Goal: Information Seeking & Learning: Understand process/instructions

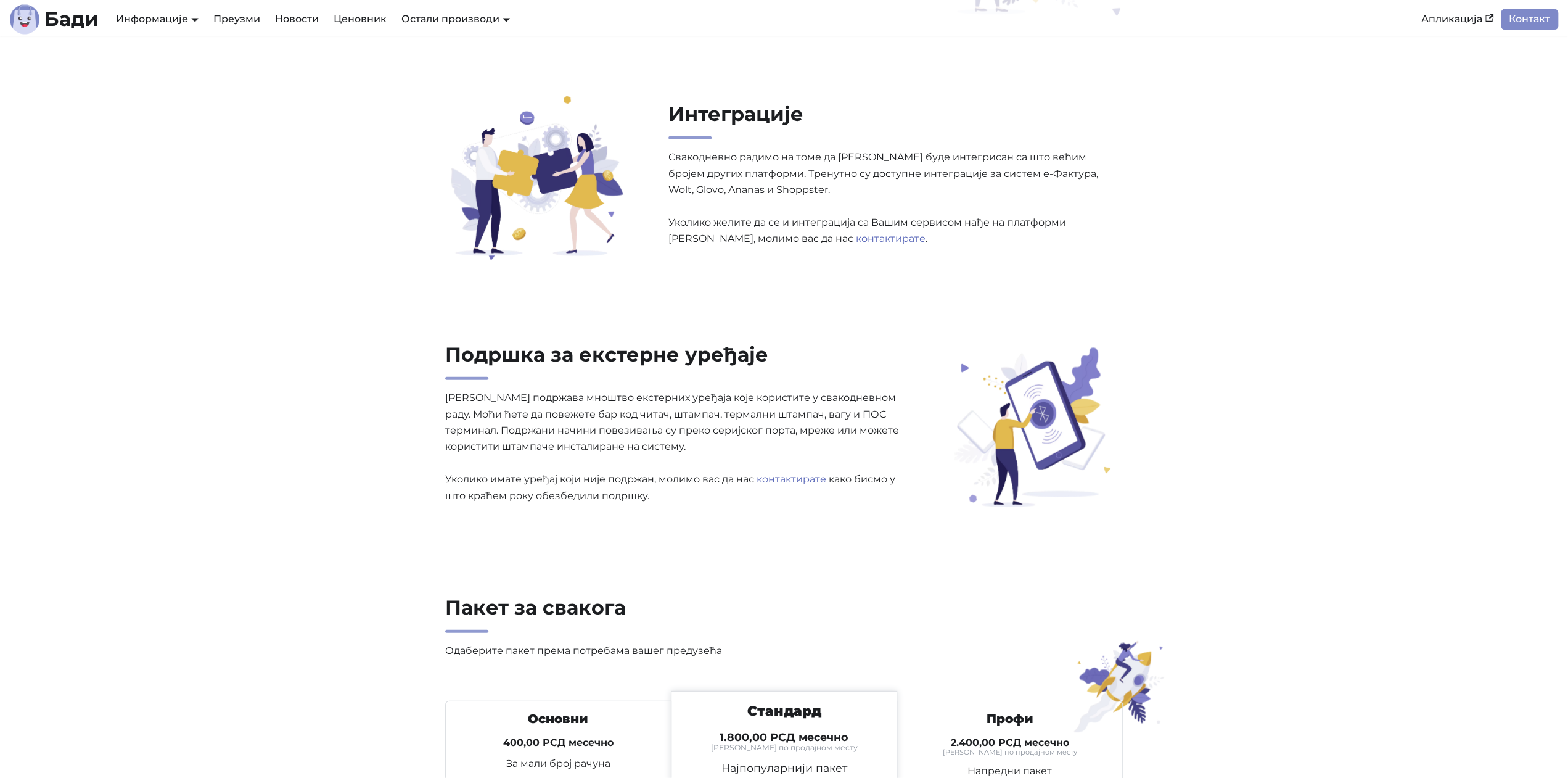
scroll to position [4002, 0]
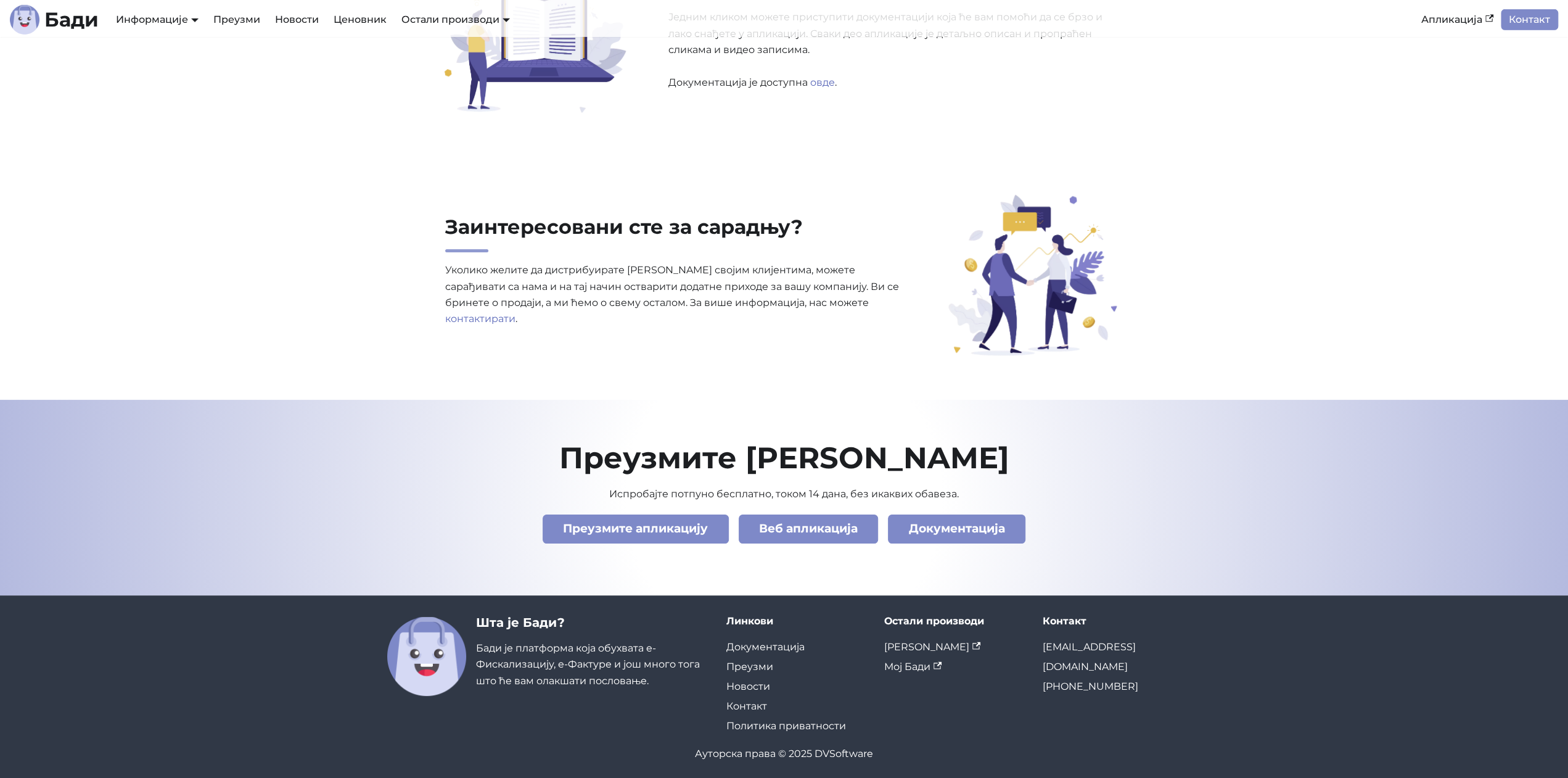
drag, startPoint x: 793, startPoint y: 285, endPoint x: 610, endPoint y: 780, distance: 527.7
drag, startPoint x: 863, startPoint y: 753, endPoint x: 814, endPoint y: 750, distance: 49.1
click at [814, 750] on div "Ауторска права © 2025 DVSoftware" at bounding box center [784, 754] width 794 height 16
drag, startPoint x: 663, startPoint y: 320, endPoint x: 534, endPoint y: 746, distance: 445.1
click at [752, 641] on link "Документација" at bounding box center [765, 646] width 78 height 12
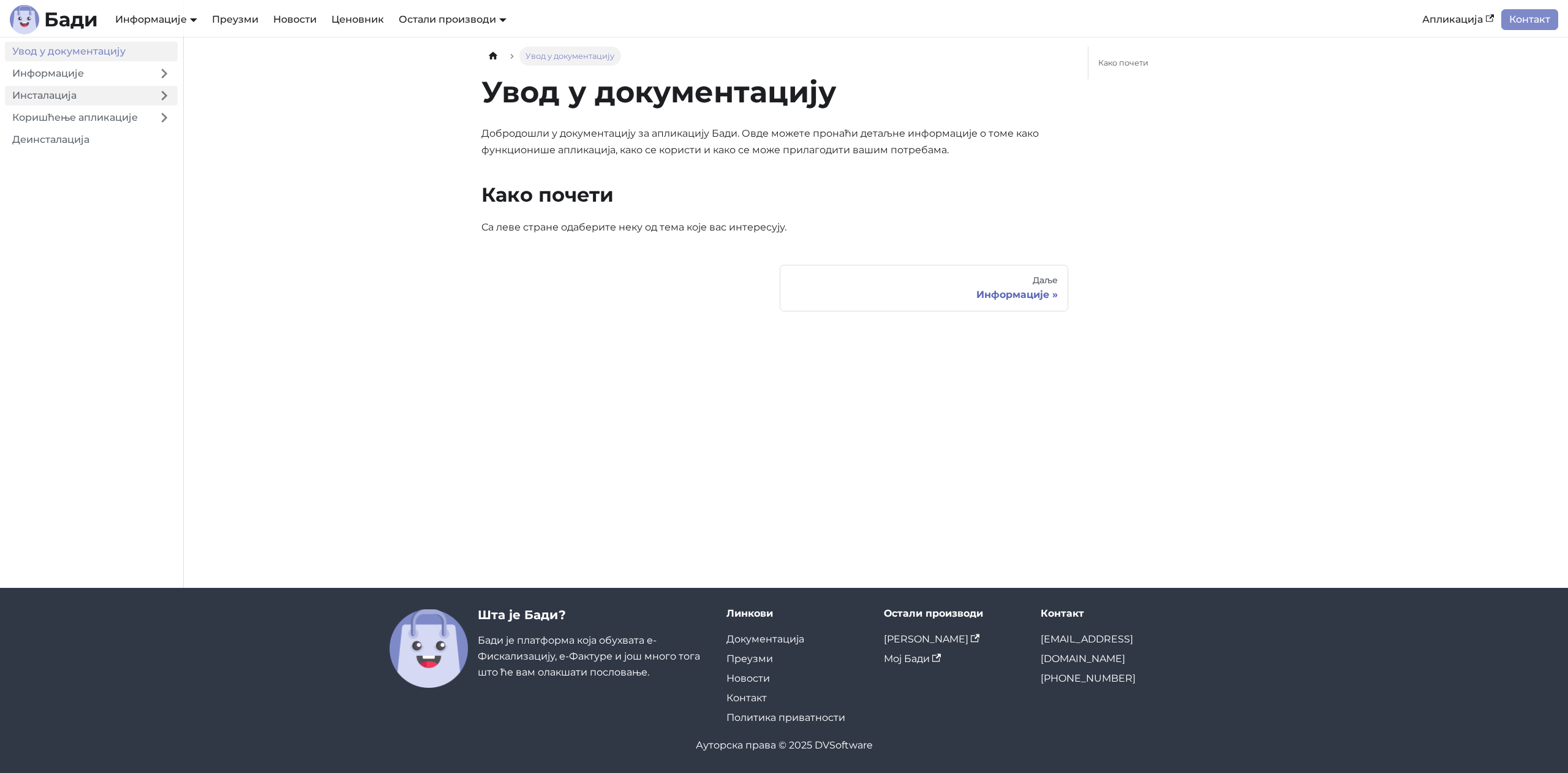
click at [76, 92] on link "Инсталација" at bounding box center [78, 96] width 146 height 20
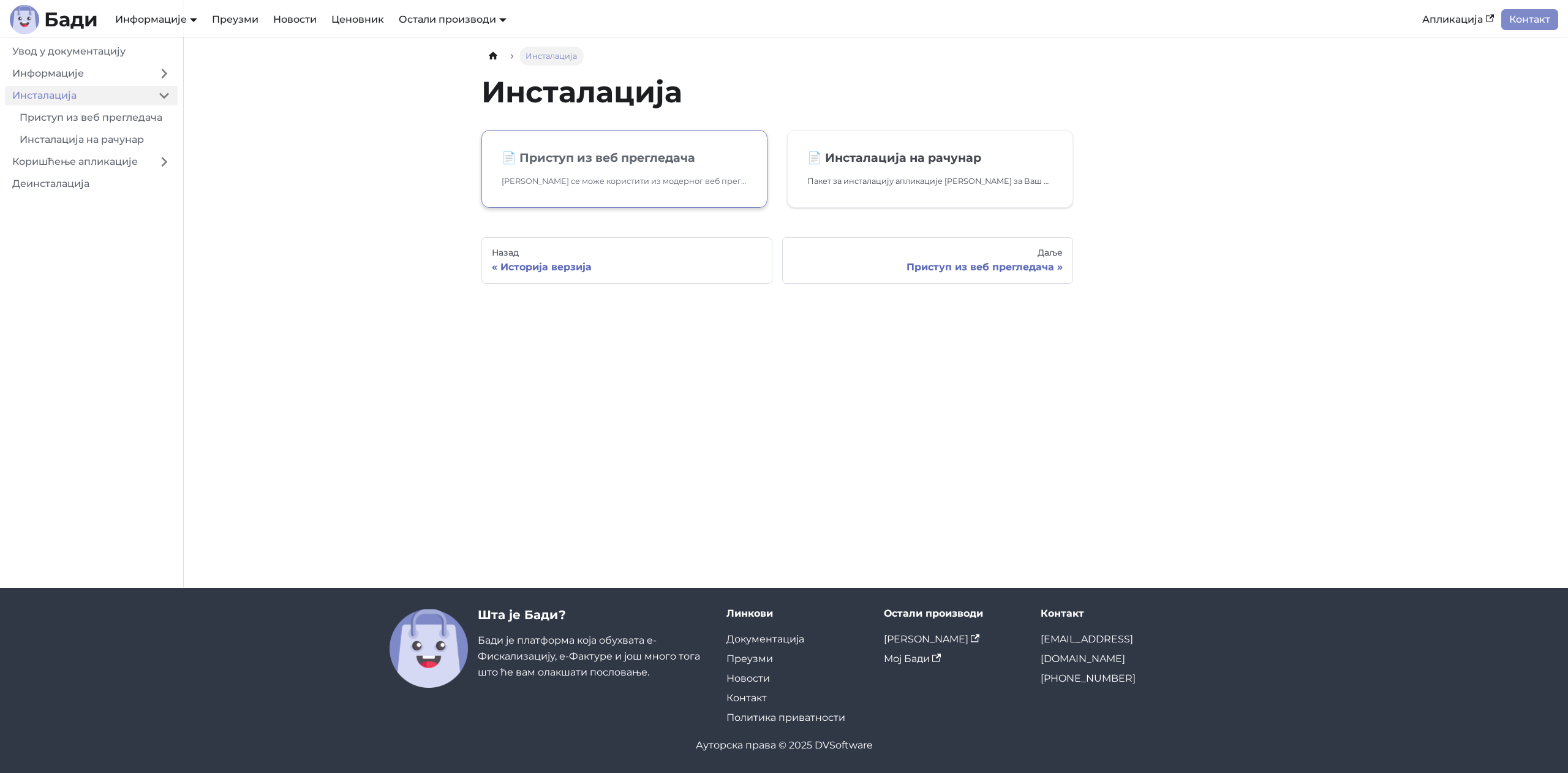
click at [599, 158] on h2 "📄️ Приступ из веб прегледача" at bounding box center [624, 158] width 246 height 15
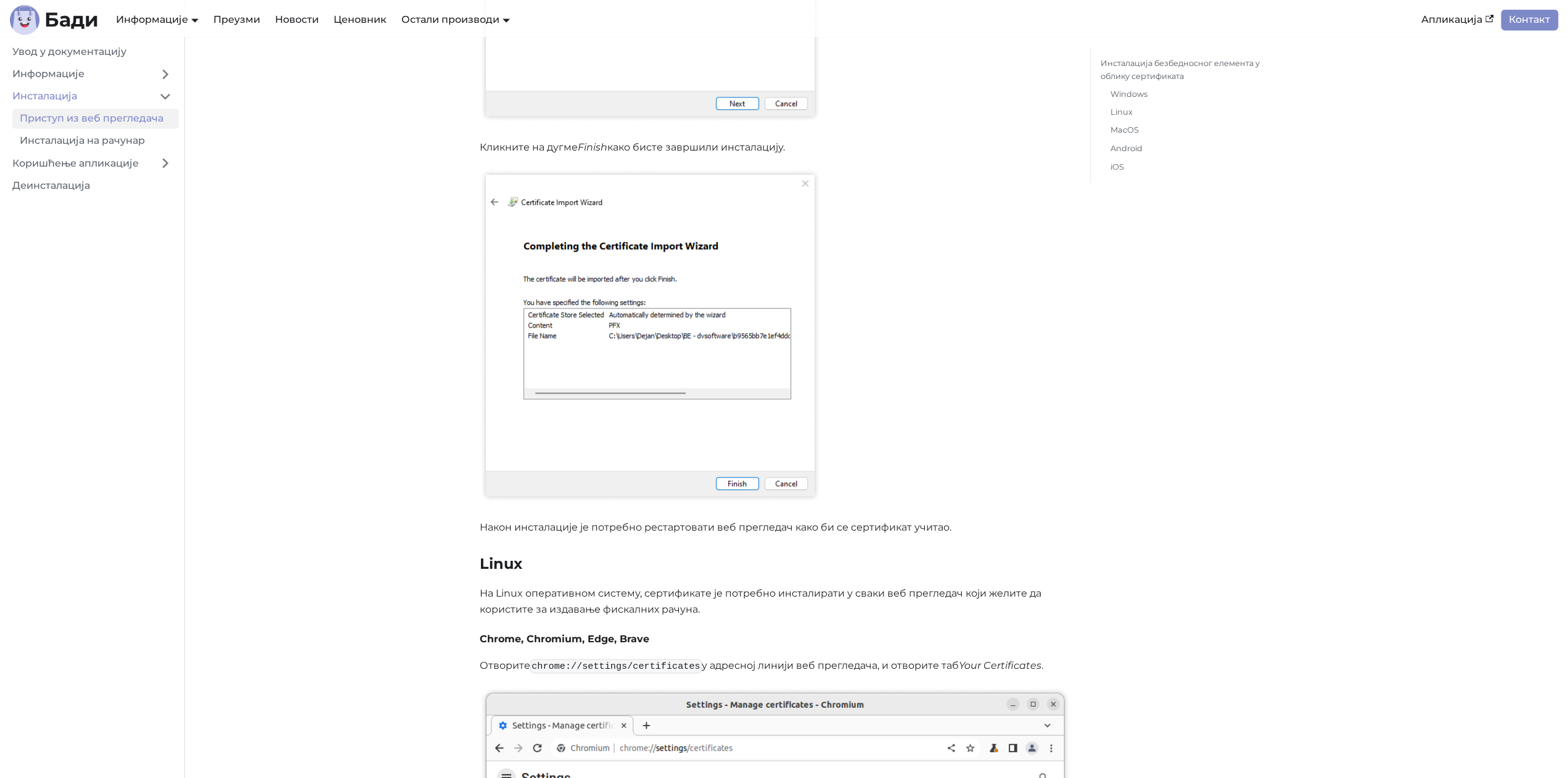
scroll to position [2245, 0]
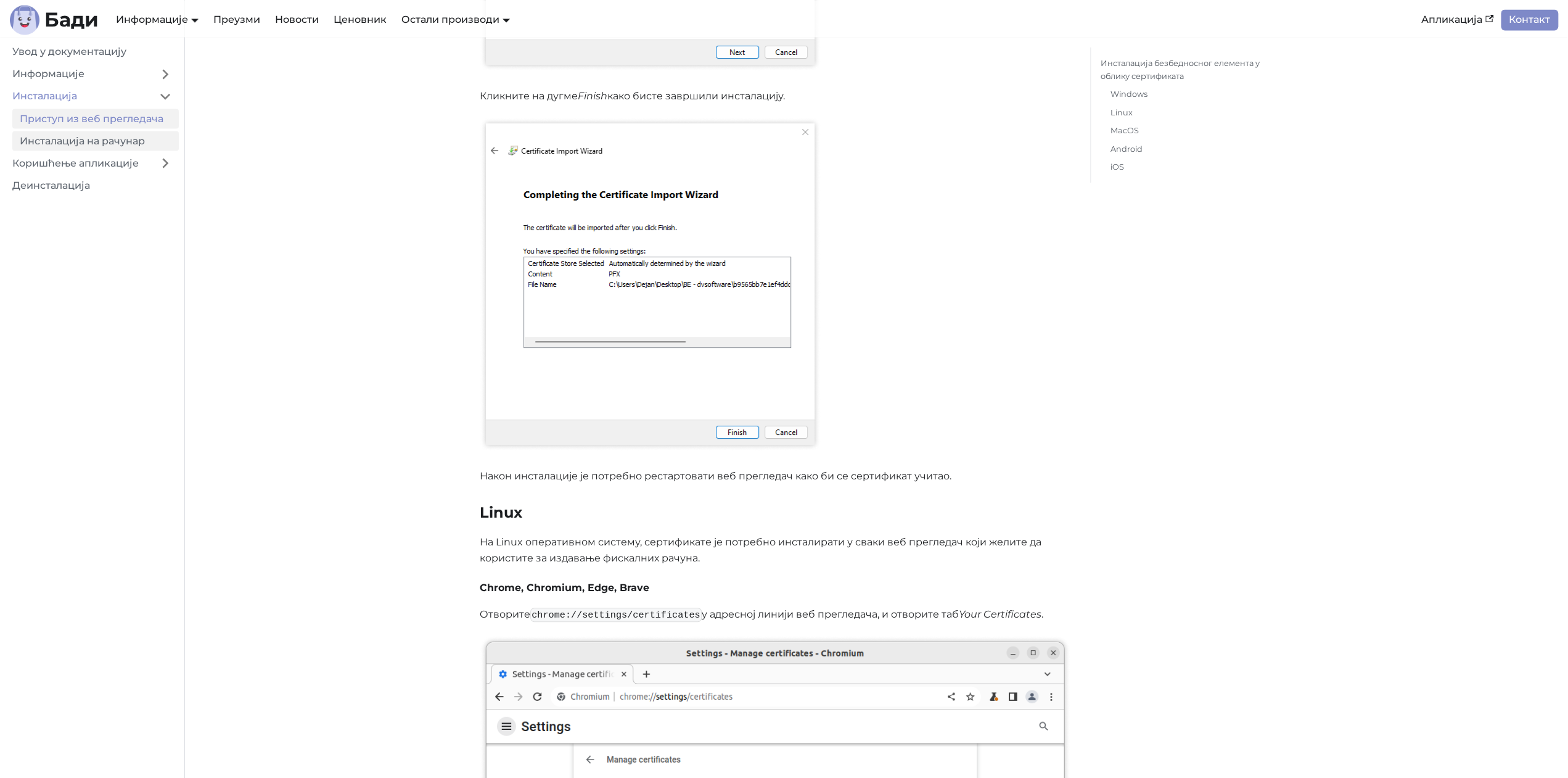
click at [113, 144] on link "Инсталација на рачунар" at bounding box center [95, 141] width 167 height 20
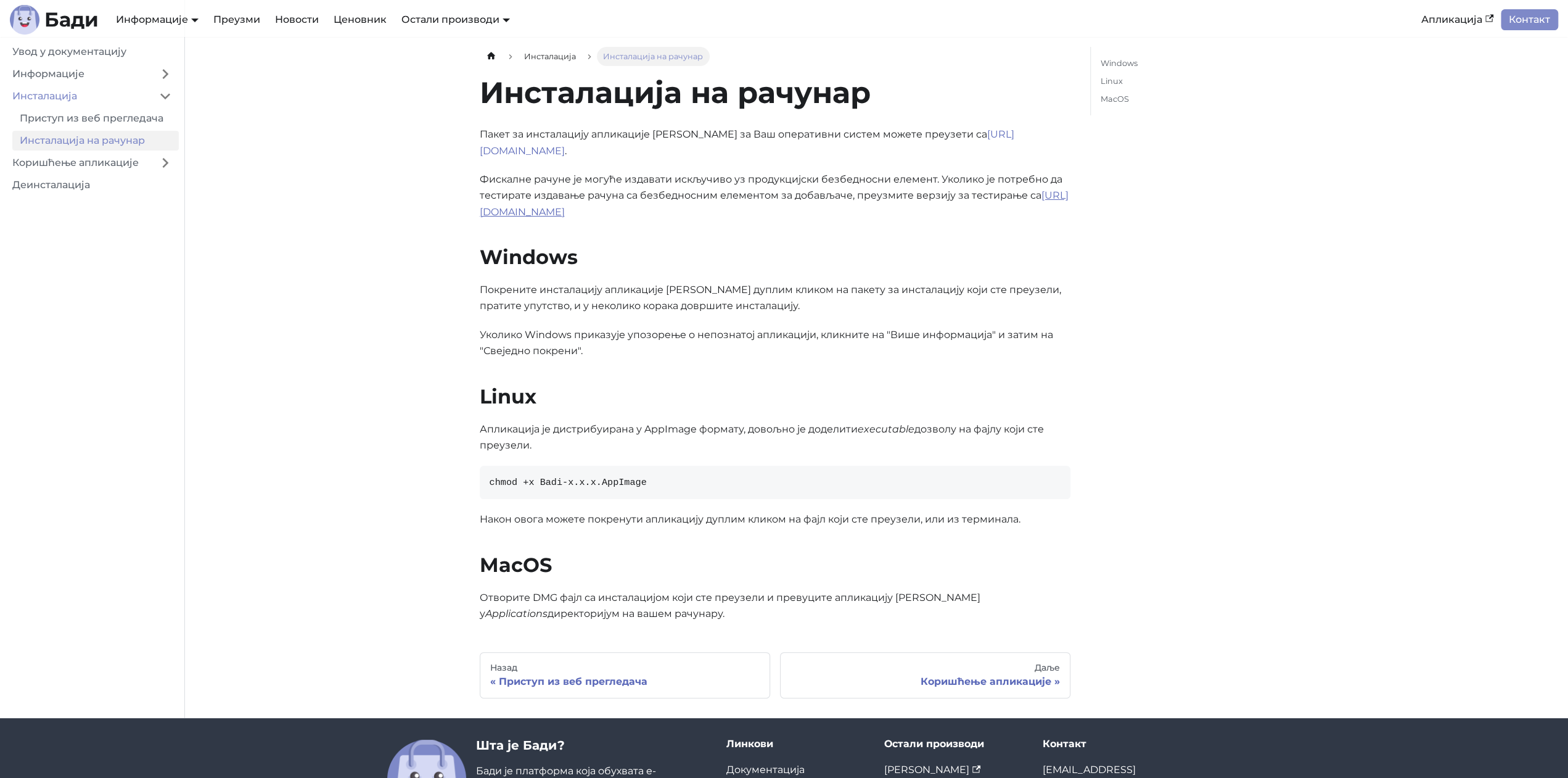
click at [534, 201] on link "https://badi.rs/download-sandbox/" at bounding box center [775, 203] width 589 height 28
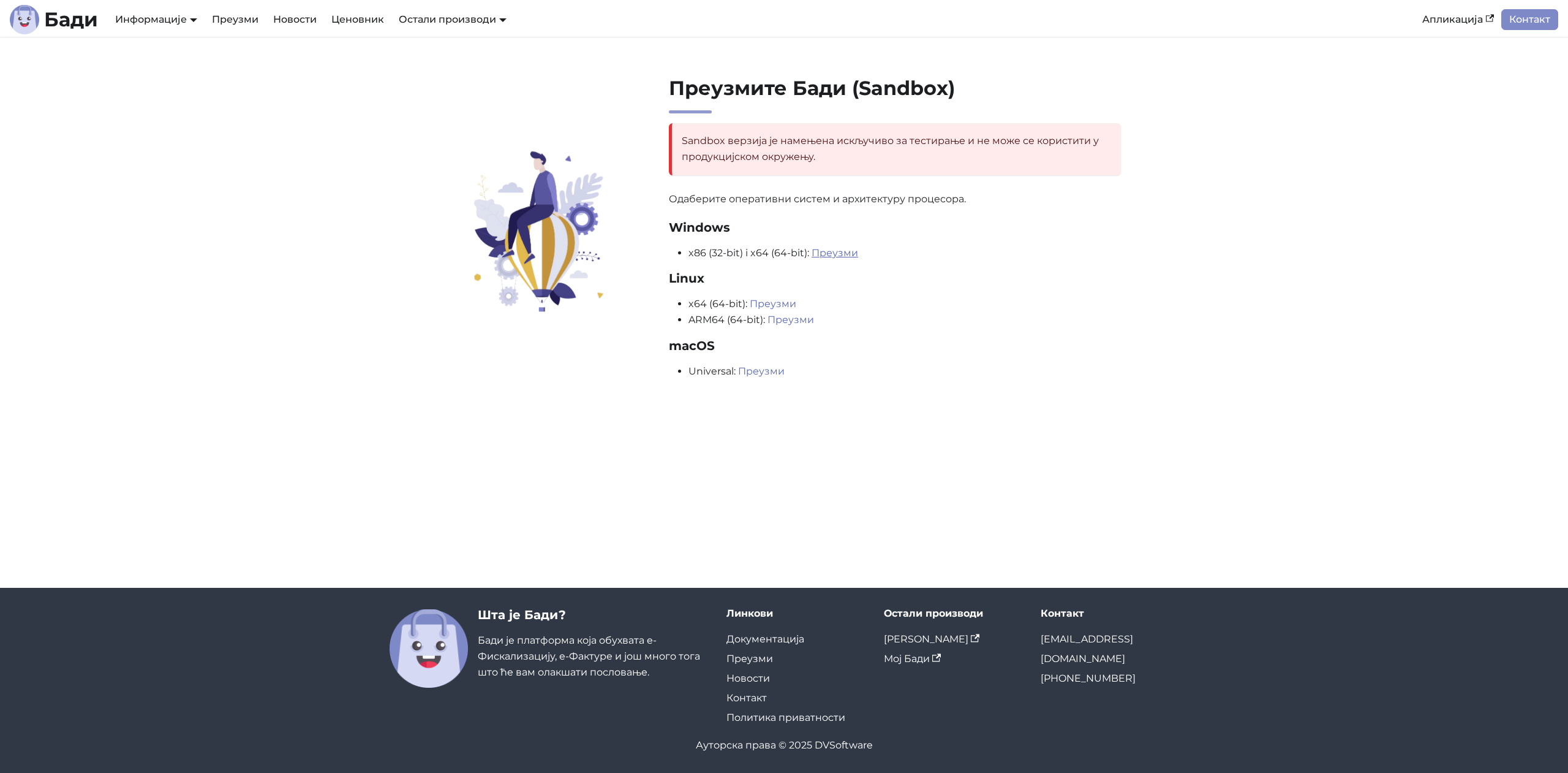
click at [832, 250] on link "Преузми" at bounding box center [835, 252] width 47 height 11
click at [143, 25] on link "Информације" at bounding box center [156, 20] width 82 height 11
click at [153, 95] on link "План развоја" at bounding box center [164, 88] width 103 height 19
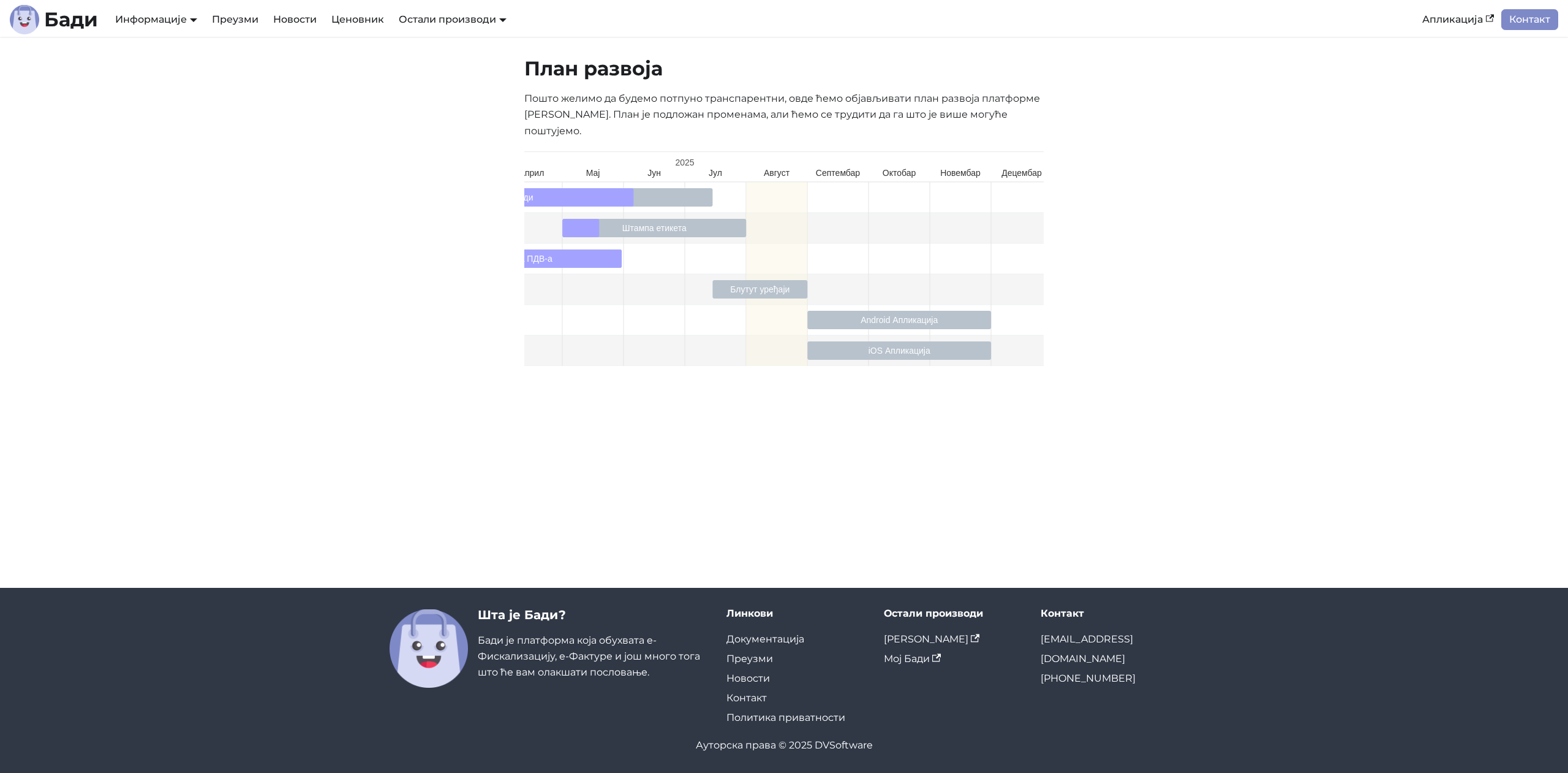
scroll to position [0, 252]
